Goal: Task Accomplishment & Management: Use online tool/utility

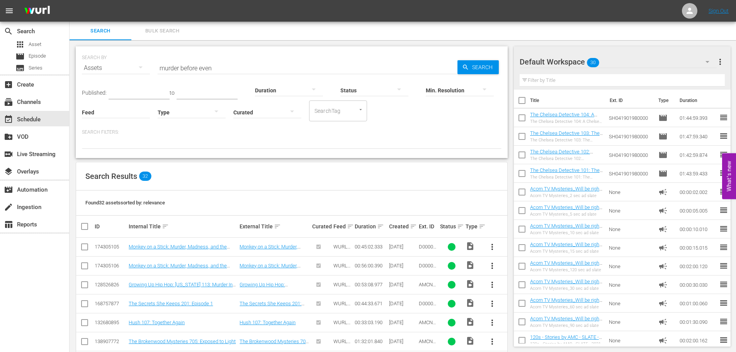
click at [228, 67] on input "murder before even" at bounding box center [308, 68] width 300 height 19
type input "Skinamarink"
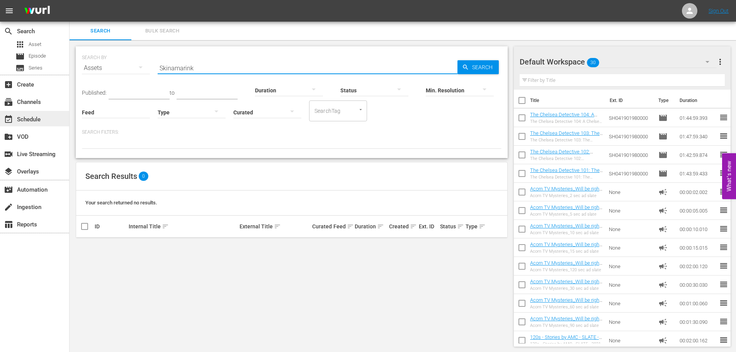
click at [24, 122] on div "event_available Schedule" at bounding box center [21, 118] width 43 height 7
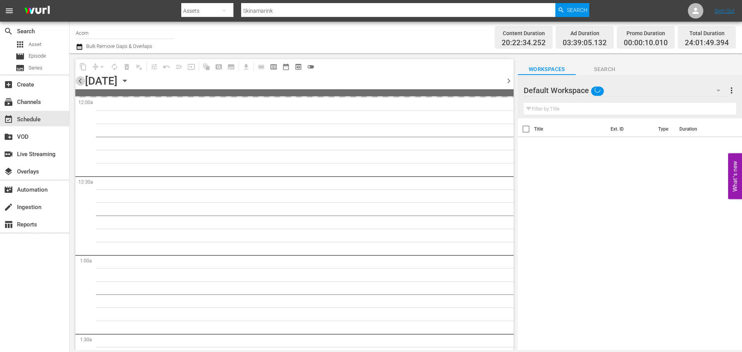
click at [77, 82] on span "chevron_left" at bounding box center [80, 81] width 10 height 10
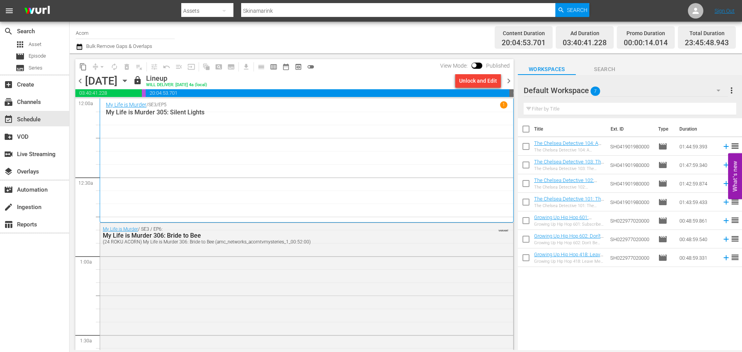
click at [217, 134] on div "My Life is Murder / SE3 / EP5 1 My Life is Murder 305: Silent Lights" at bounding box center [307, 160] width 402 height 118
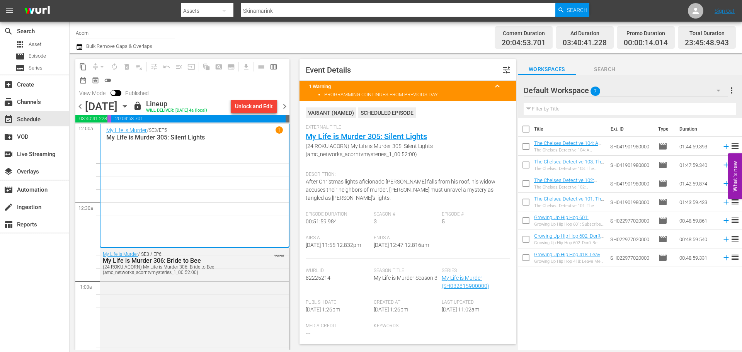
click at [285, 105] on span "chevron_right" at bounding box center [285, 107] width 10 height 10
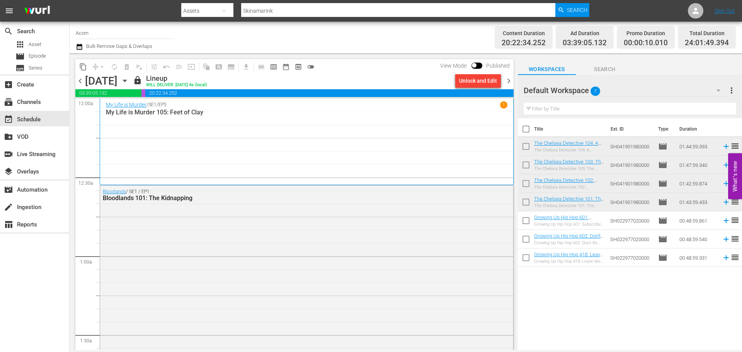
click at [321, 130] on div "My Life is Murder / SE1 / EP5 1 My Life is Murder 105: Feet of [PERSON_NAME]" at bounding box center [307, 141] width 402 height 81
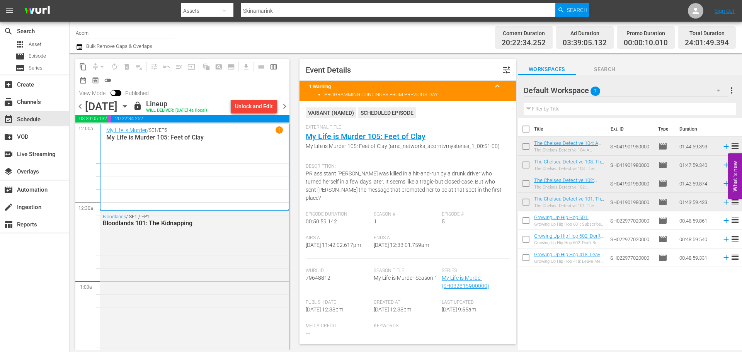
click at [287, 105] on span "chevron_right" at bounding box center [285, 107] width 10 height 10
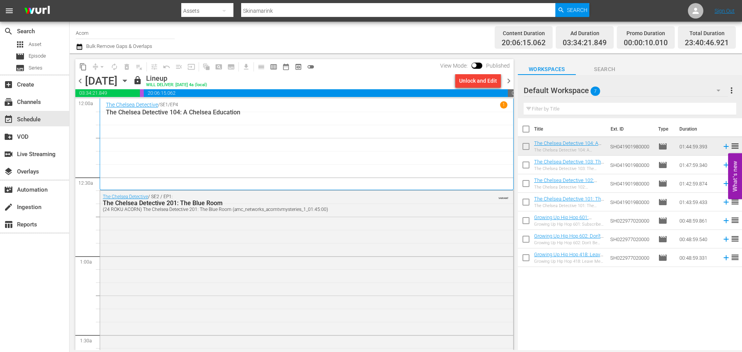
click at [284, 114] on p "The Chelsea Detective 104: A Chelsea Education" at bounding box center [307, 112] width 402 height 7
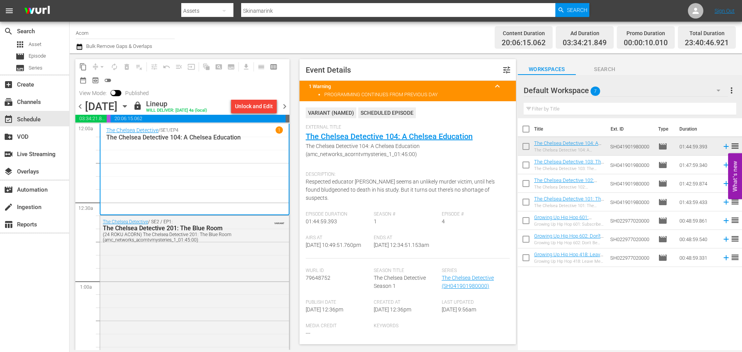
click at [285, 108] on span "chevron_right" at bounding box center [285, 107] width 10 height 10
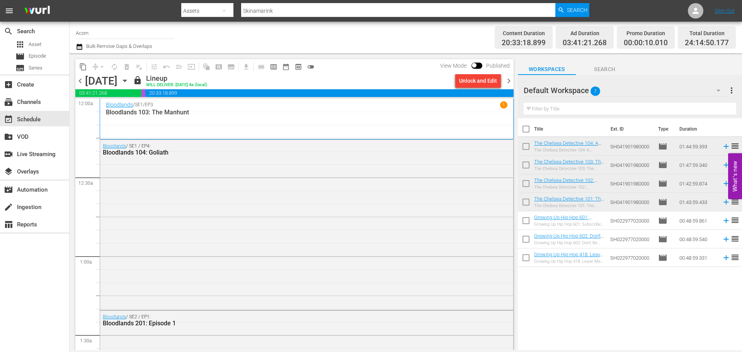
click at [285, 108] on div "Bloodlands / SE1 / EP3 1" at bounding box center [307, 104] width 402 height 7
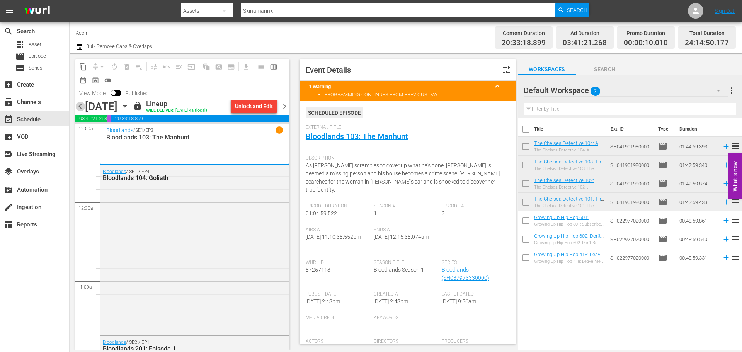
click at [80, 111] on span "chevron_left" at bounding box center [80, 107] width 10 height 10
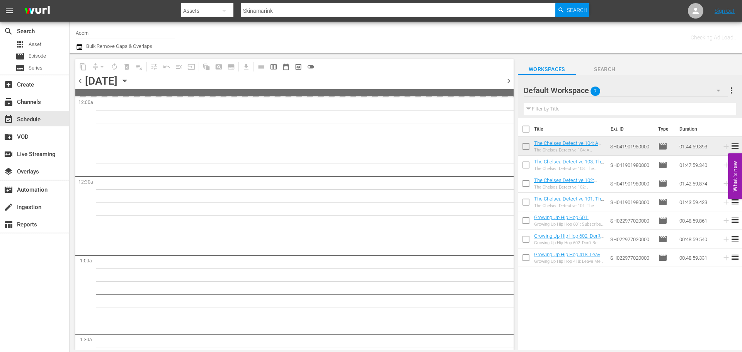
click at [507, 80] on span "chevron_right" at bounding box center [509, 81] width 10 height 10
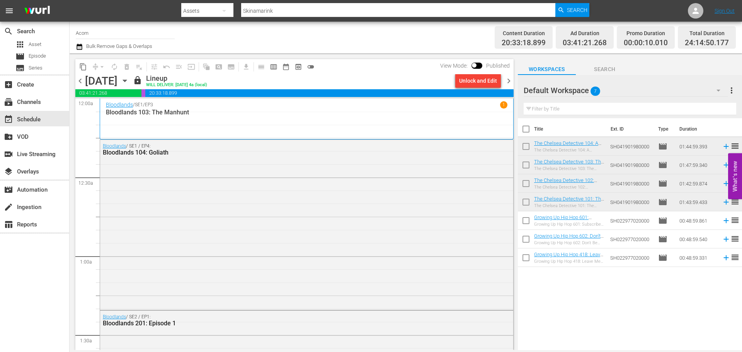
click at [443, 121] on div "Bloodlands / SE1 / EP3 1 Bloodlands 103: The Manhunt" at bounding box center [307, 118] width 402 height 35
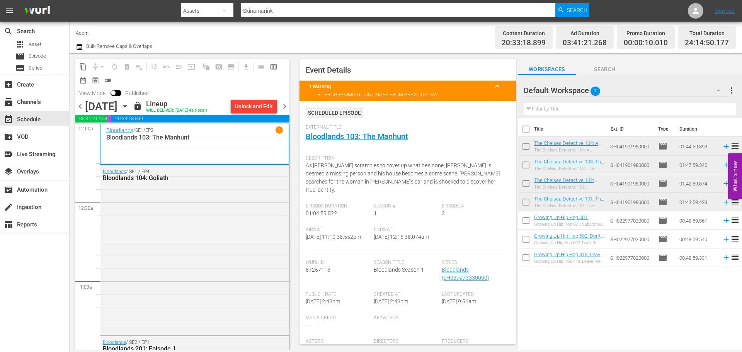
click at [285, 111] on span "chevron_right" at bounding box center [285, 107] width 10 height 10
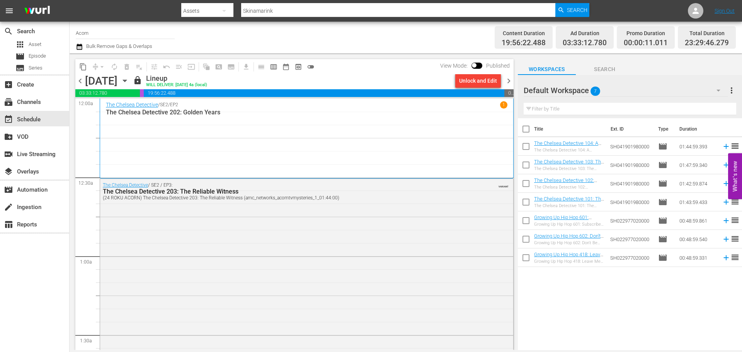
click at [227, 127] on div "The Chelsea Detective / SE2 / EP2 1 The Chelsea Detective 202: Golden Years" at bounding box center [307, 138] width 402 height 74
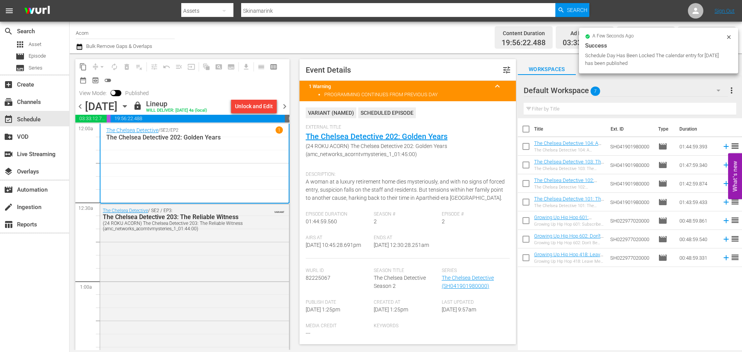
click at [289, 107] on span "chevron_right" at bounding box center [285, 107] width 10 height 10
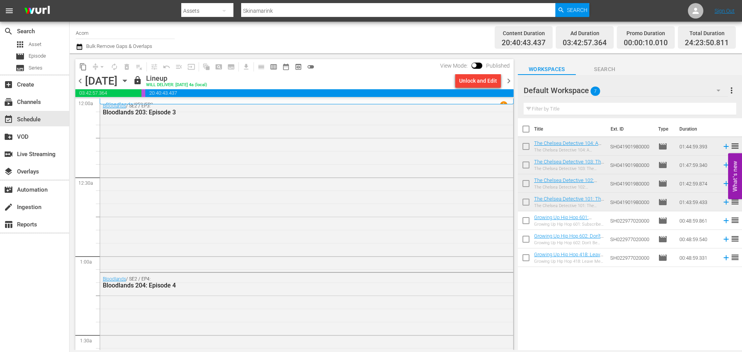
click at [169, 127] on div "Bloodlands / SE2 / EP3: Bloodlands 203: Episode 3" at bounding box center [306, 185] width 413 height 171
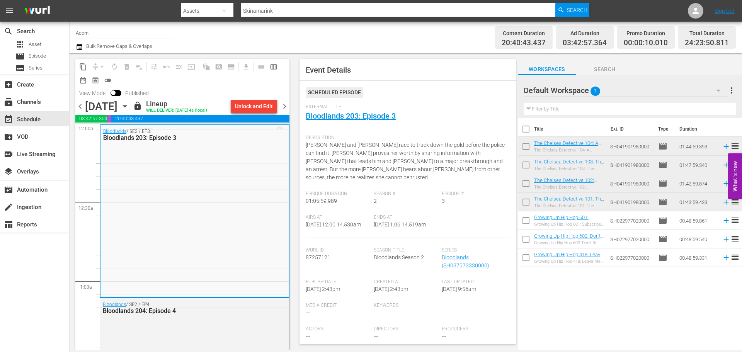
click at [285, 109] on span "chevron_right" at bounding box center [285, 107] width 10 height 10
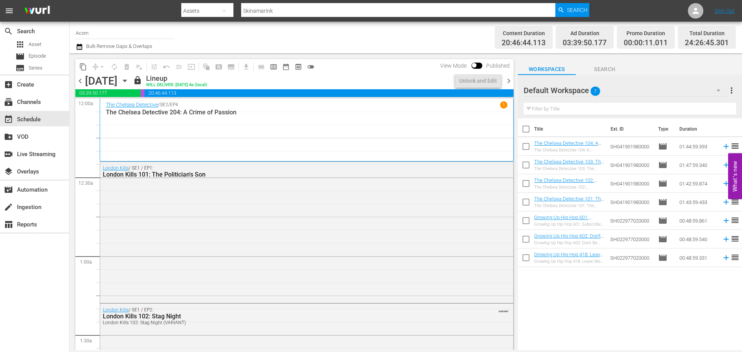
click at [262, 131] on div "The Chelsea Detective / SE2 / EP4 1 The Chelsea Detective 204: A Crime of Passi…" at bounding box center [307, 130] width 402 height 58
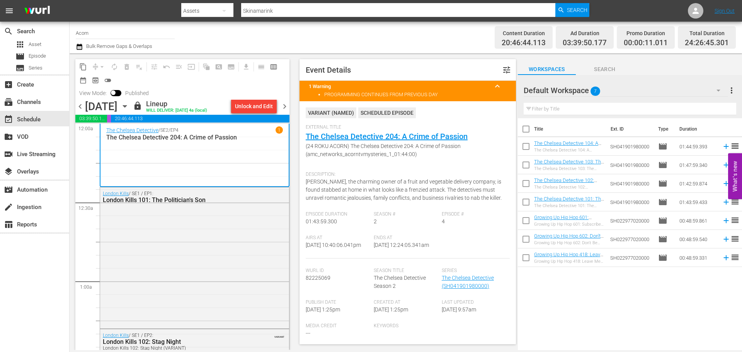
click at [82, 104] on span "chevron_left" at bounding box center [80, 107] width 10 height 10
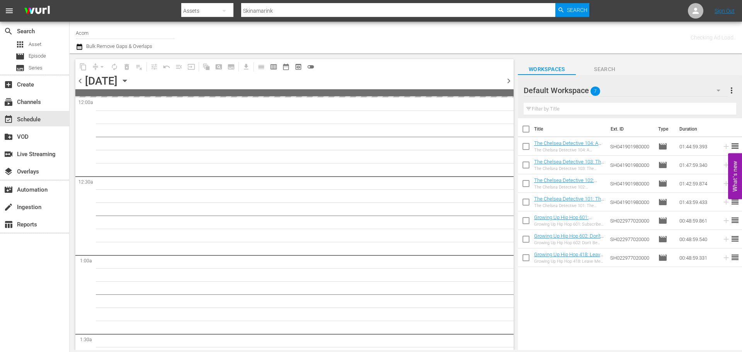
click at [512, 80] on span "chevron_right" at bounding box center [509, 81] width 10 height 10
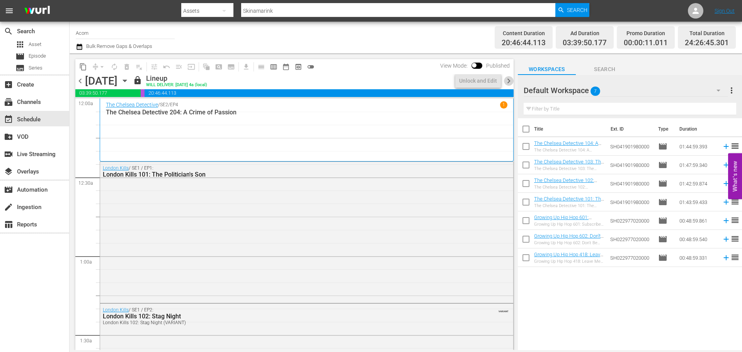
click at [512, 80] on span "chevron_right" at bounding box center [509, 81] width 10 height 10
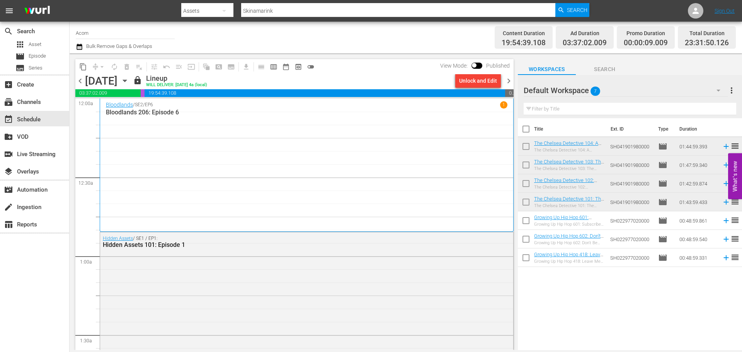
click at [199, 124] on div "Bloodlands / SE2 / EP6 1 Bloodlands 206: Episode 6" at bounding box center [307, 165] width 402 height 128
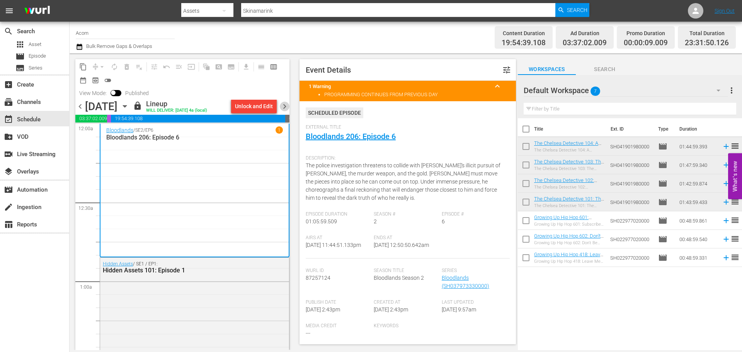
click at [286, 103] on span "chevron_right" at bounding box center [285, 107] width 10 height 10
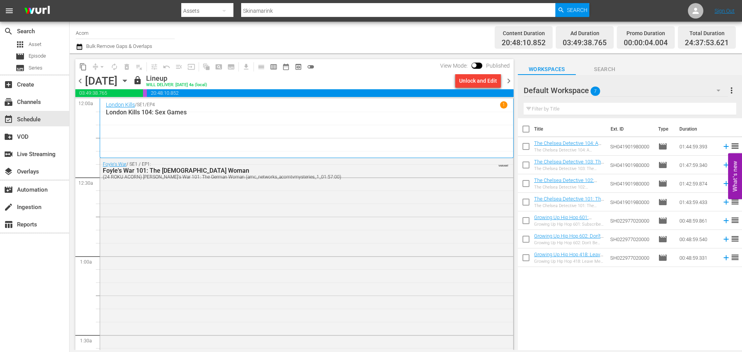
click at [159, 133] on div "London Kills / SE1 / EP4 1 London Kills 104: Sex Games" at bounding box center [307, 128] width 402 height 54
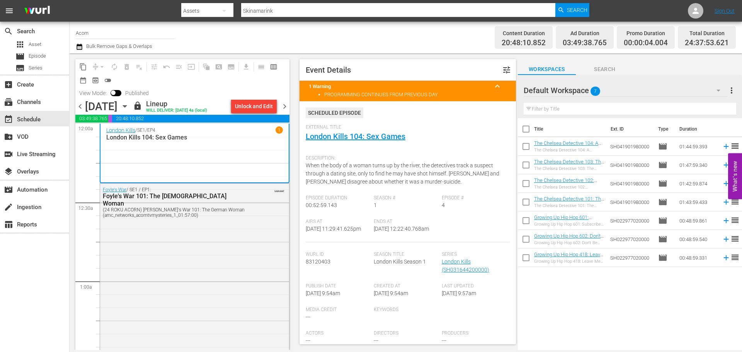
click at [289, 105] on span "chevron_right" at bounding box center [285, 107] width 10 height 10
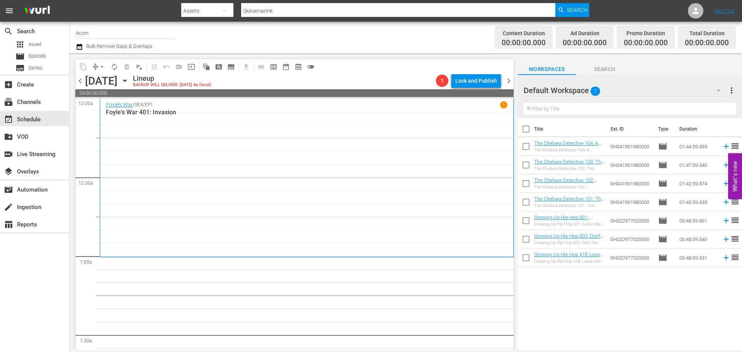
click at [234, 135] on div "Foyle's War / SE4 / EP1 1 Foyle's War 401: Invasion" at bounding box center [307, 177] width 402 height 153
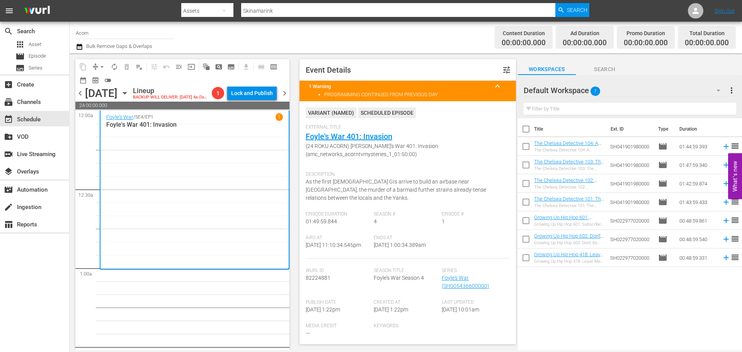
click at [83, 98] on span "chevron_left" at bounding box center [80, 94] width 10 height 10
